Goal: Navigation & Orientation: Find specific page/section

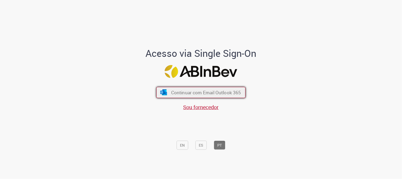
click at [238, 95] on button "Continuar com Email Outlook 365" at bounding box center [200, 92] width 89 height 11
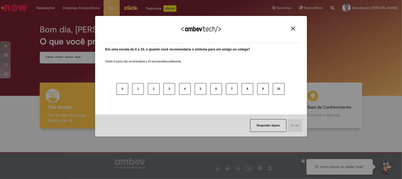
click at [294, 29] on img "Close" at bounding box center [293, 29] width 4 height 4
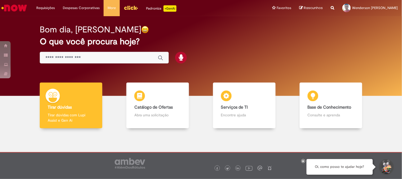
click at [130, 8] on img "Menu Cabeçalho" at bounding box center [131, 8] width 14 height 8
